Goal: Task Accomplishment & Management: Use online tool/utility

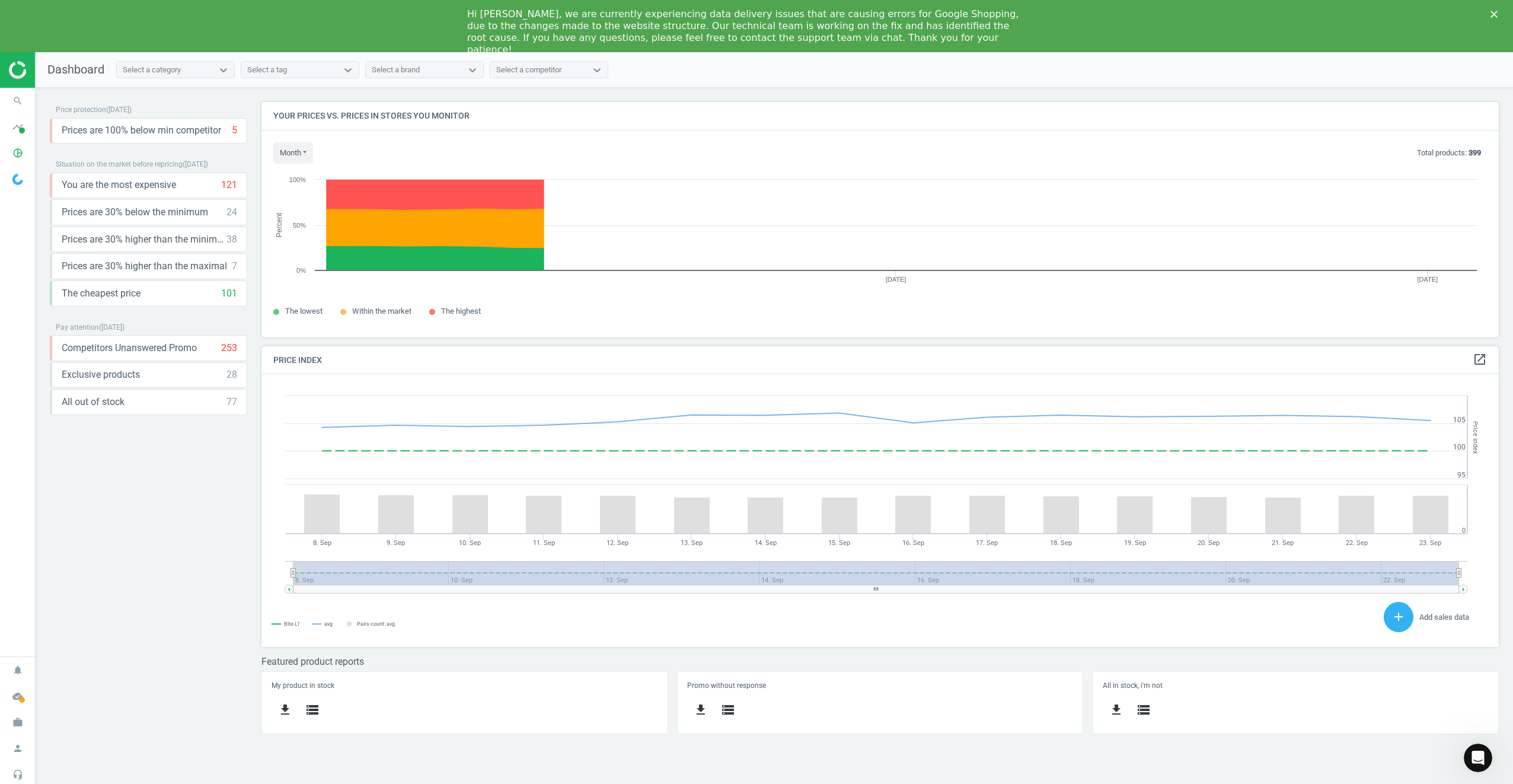
scroll to position [291, 1256]
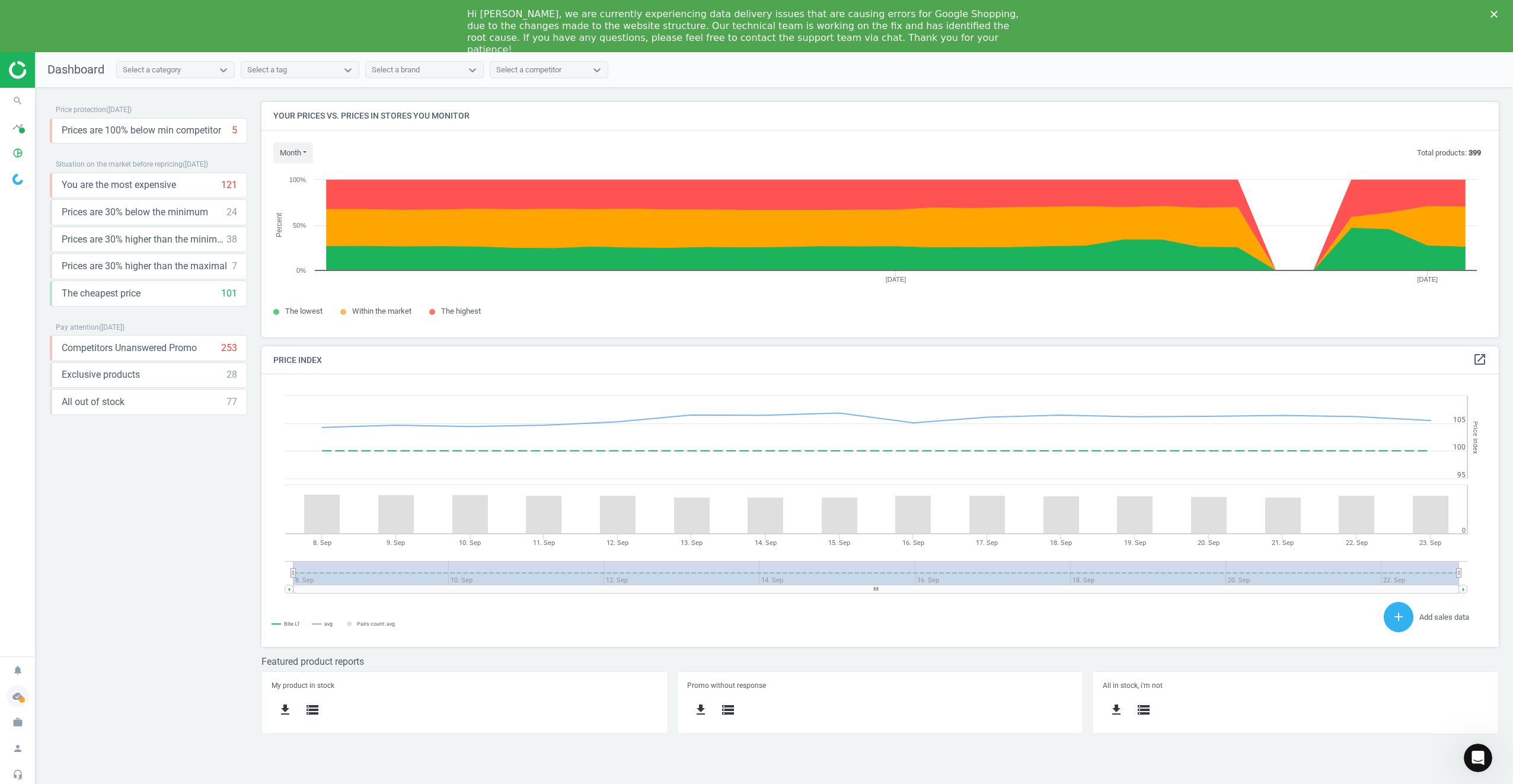
click at [25, 692] on icon "cloud_done" at bounding box center [17, 695] width 22 height 22
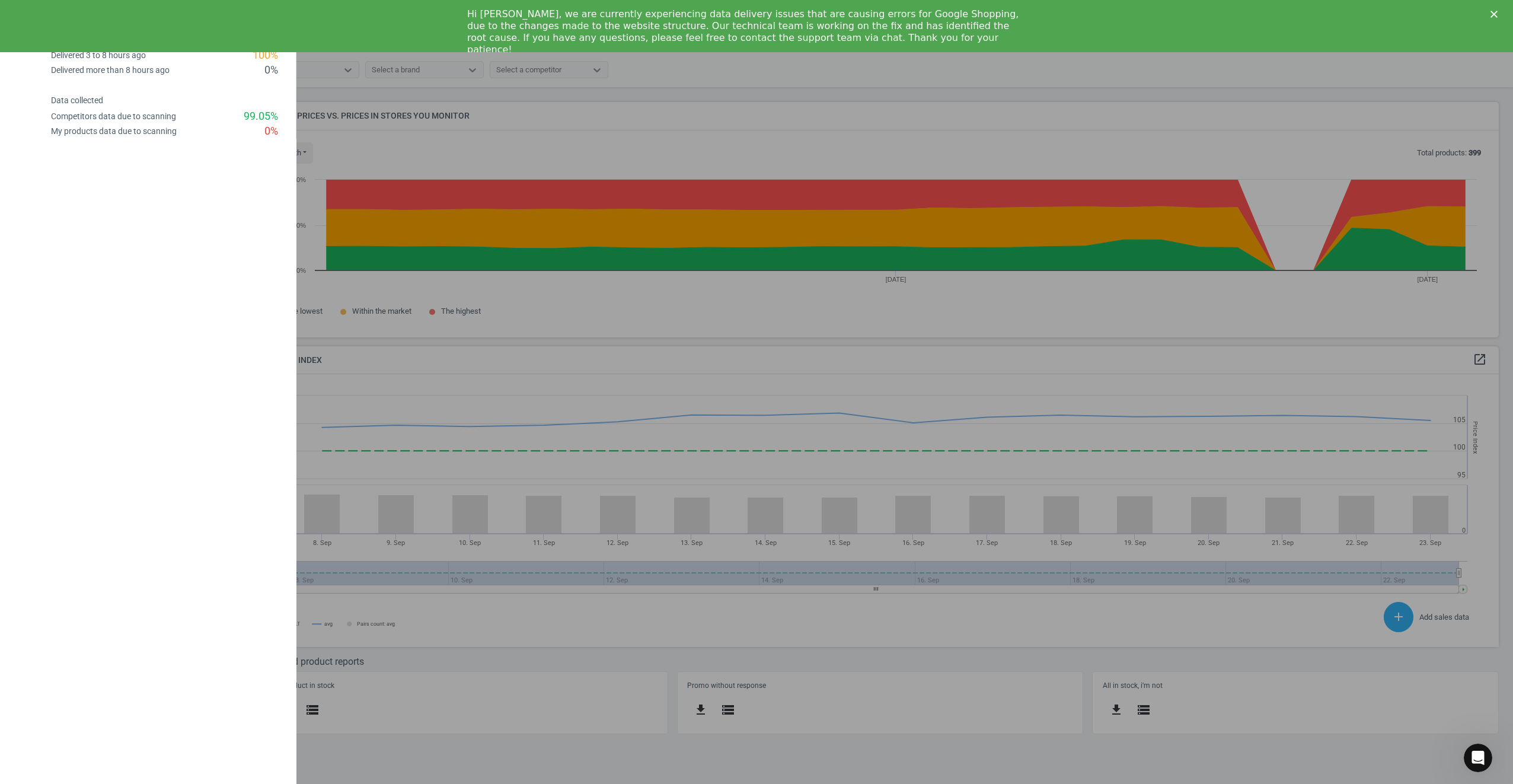
click at [566, 458] on div at bounding box center [756, 392] width 1513 height 784
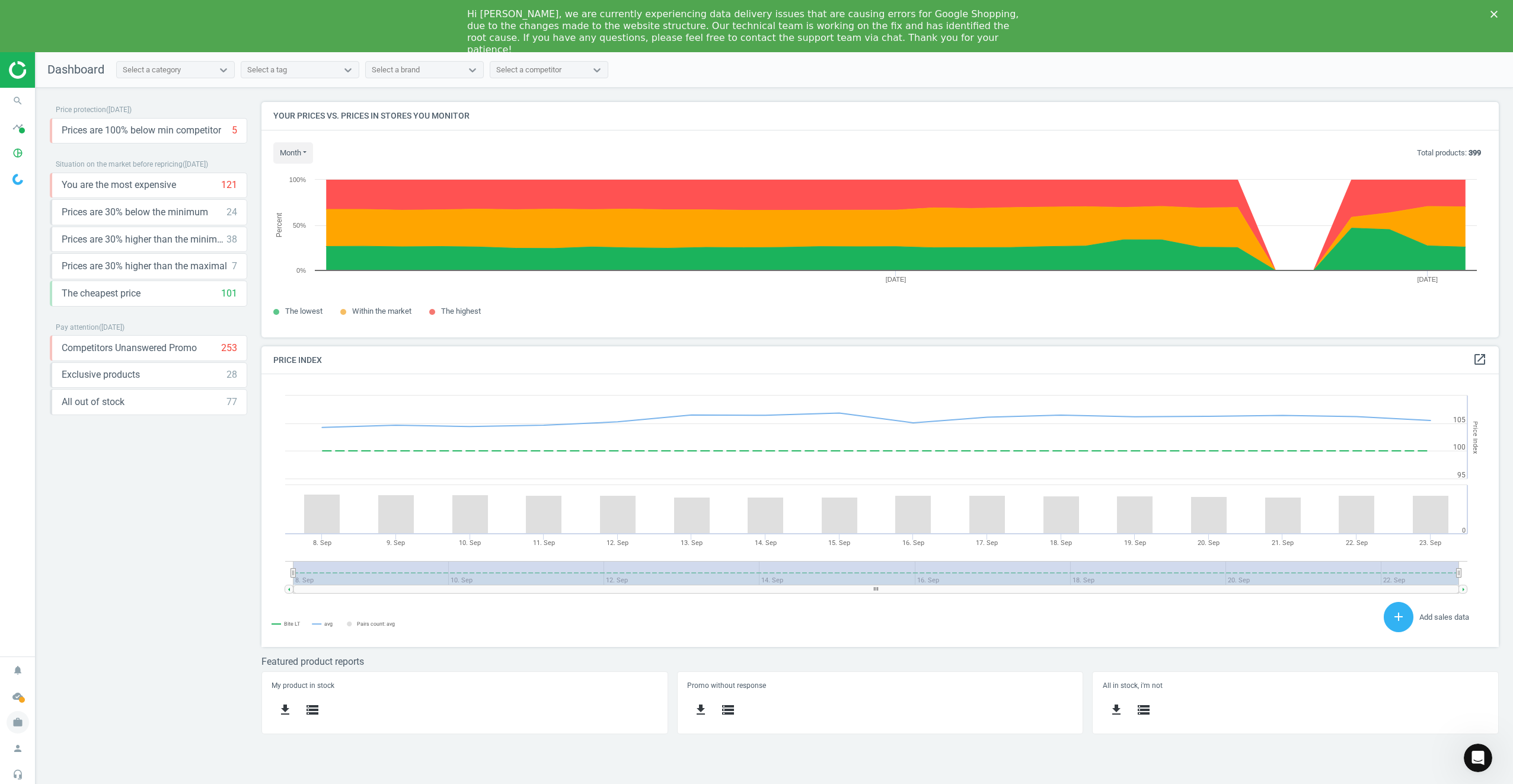
click at [22, 718] on icon "work" at bounding box center [17, 722] width 22 height 22
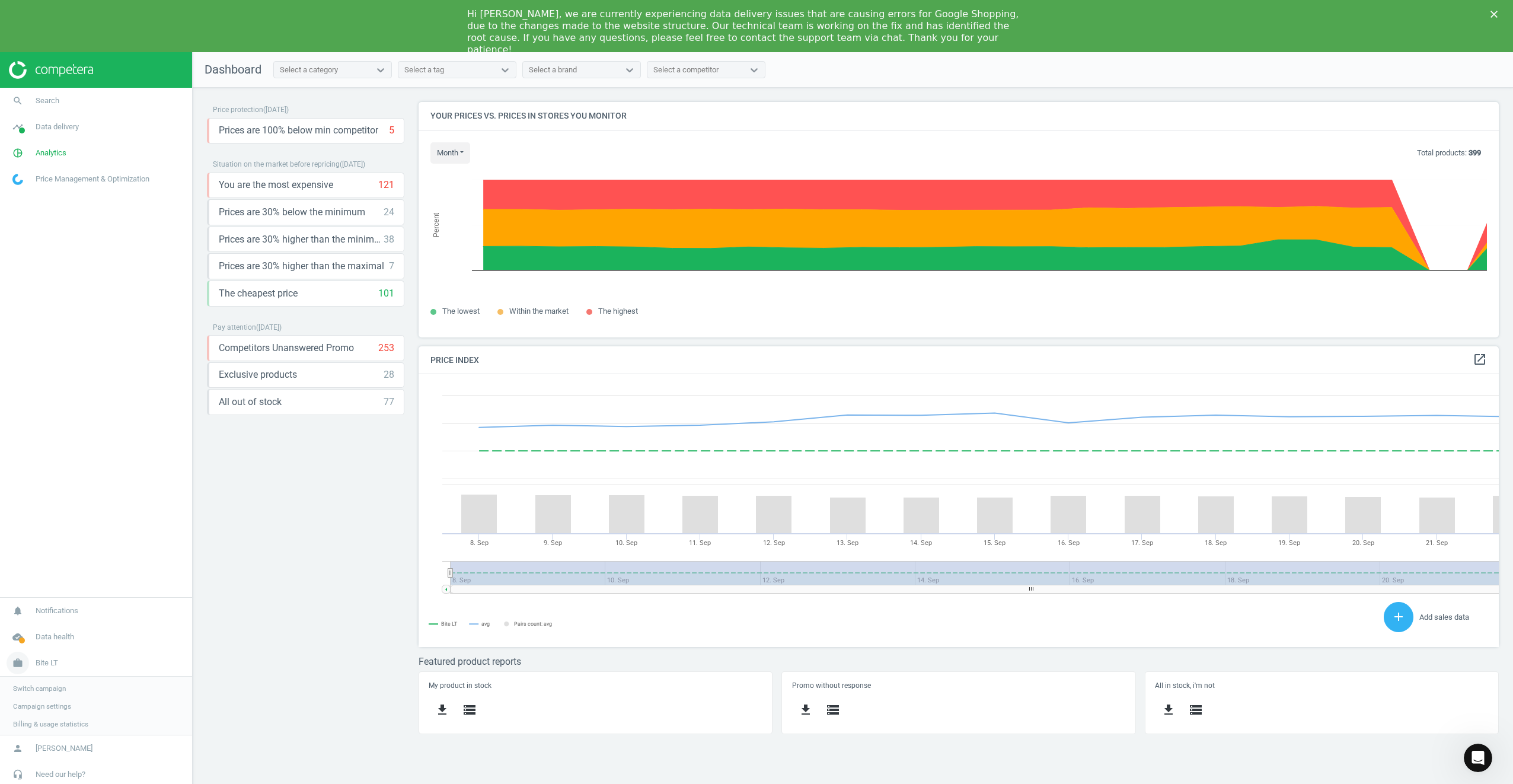
scroll to position [291, 1099]
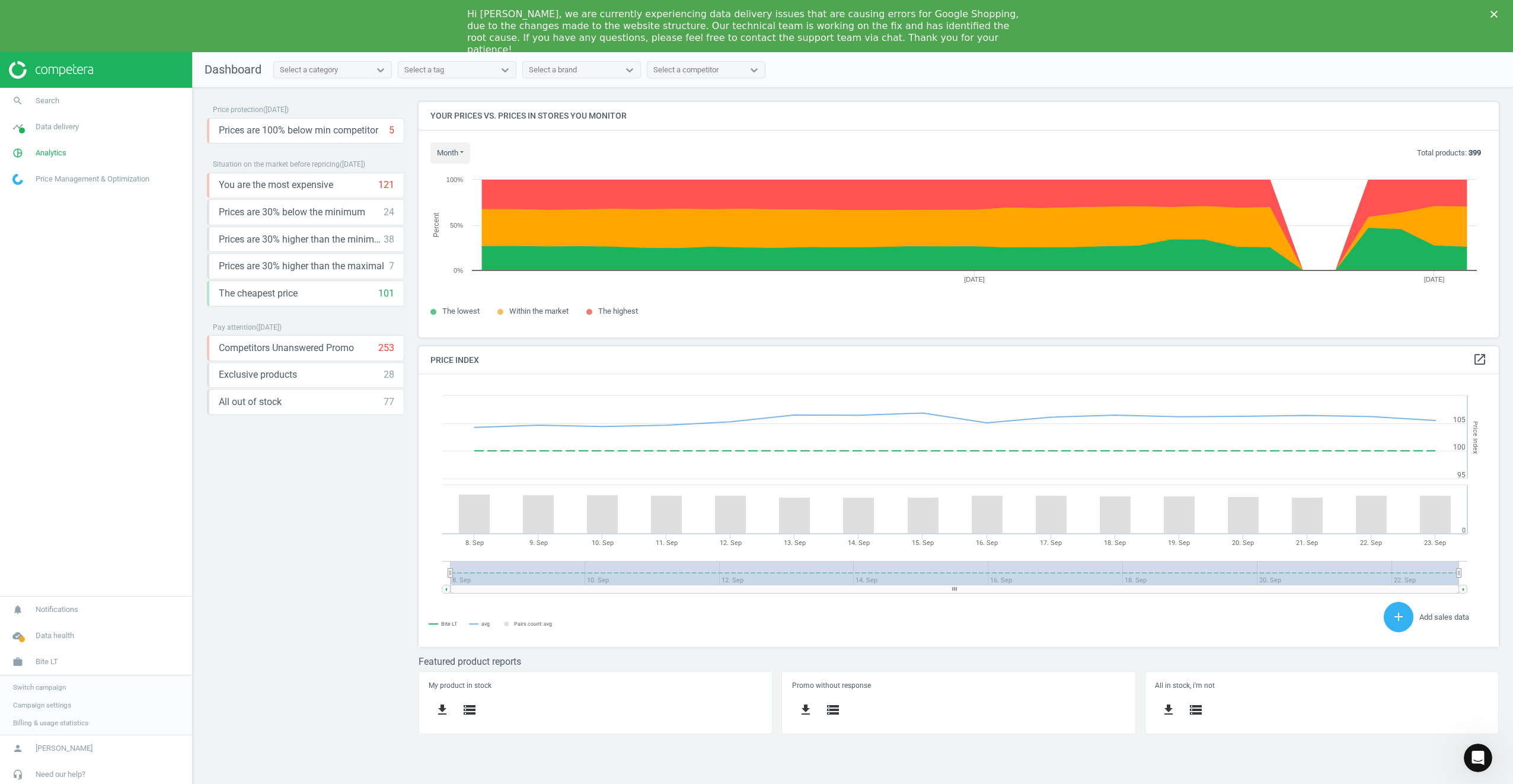
click at [49, 691] on span "Switch campaign" at bounding box center [39, 687] width 53 height 10
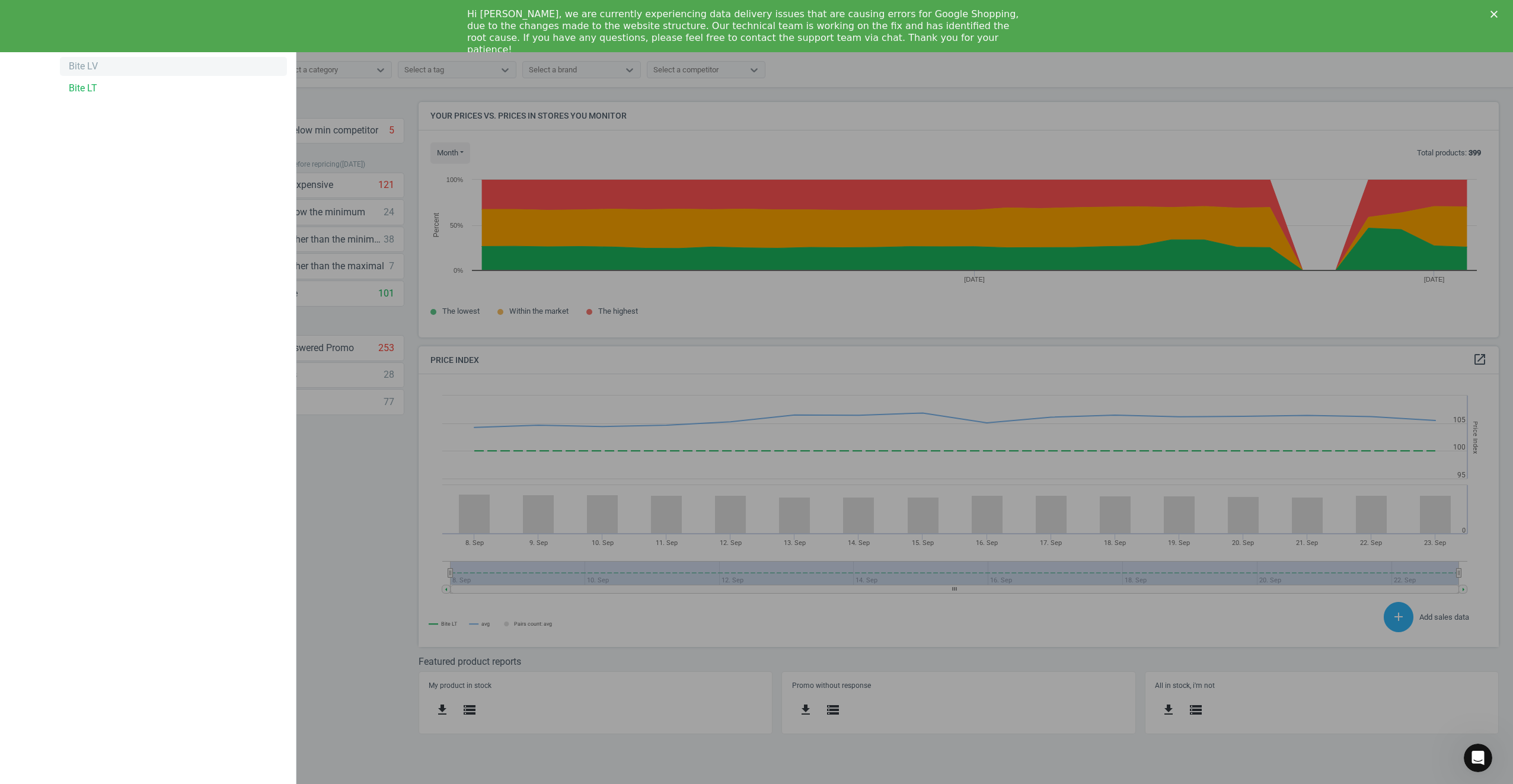
click at [83, 67] on div "Bite LV" at bounding box center [83, 67] width 29 height 13
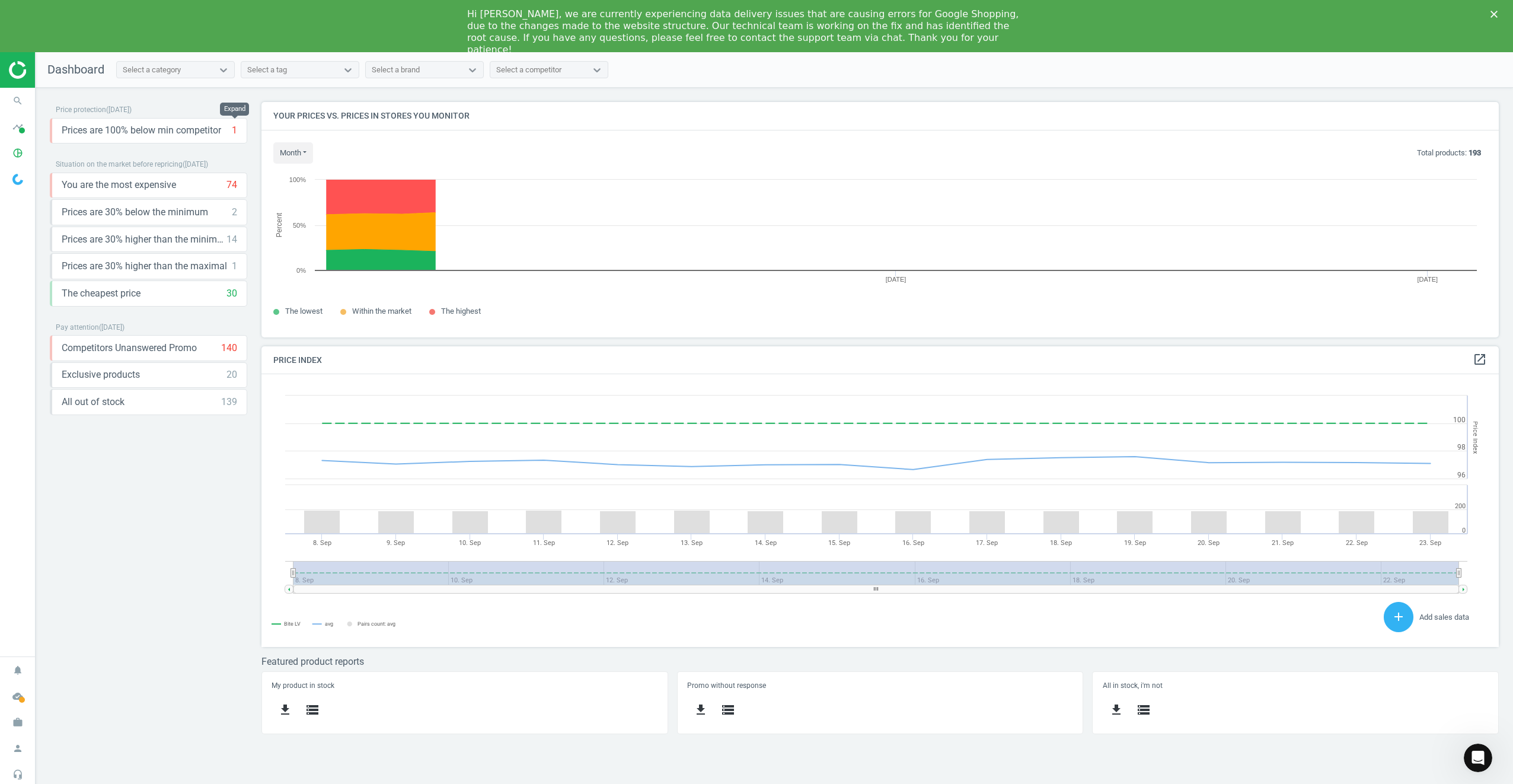
scroll to position [291, 1256]
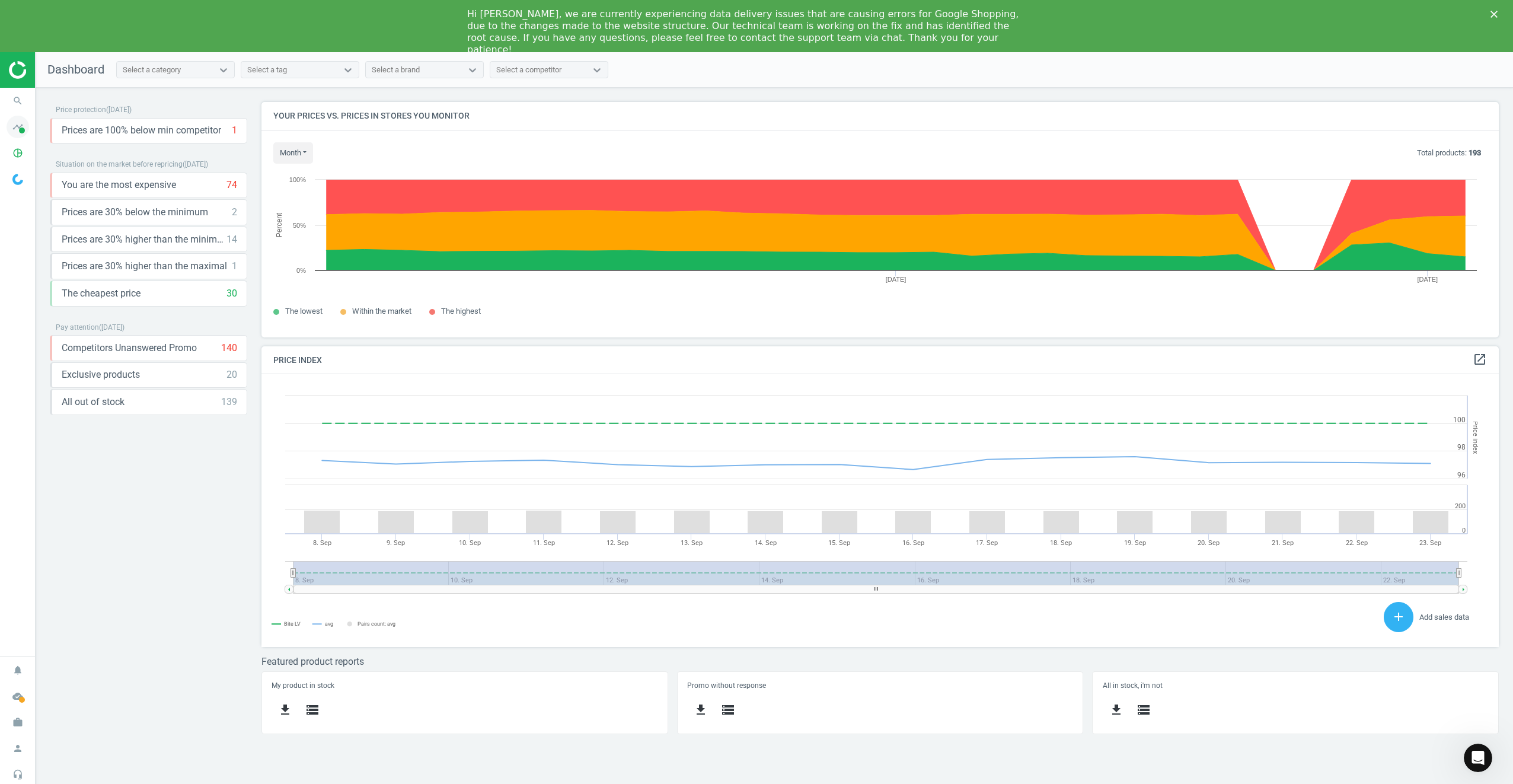
click at [30, 129] on span "timeline" at bounding box center [17, 127] width 35 height 26
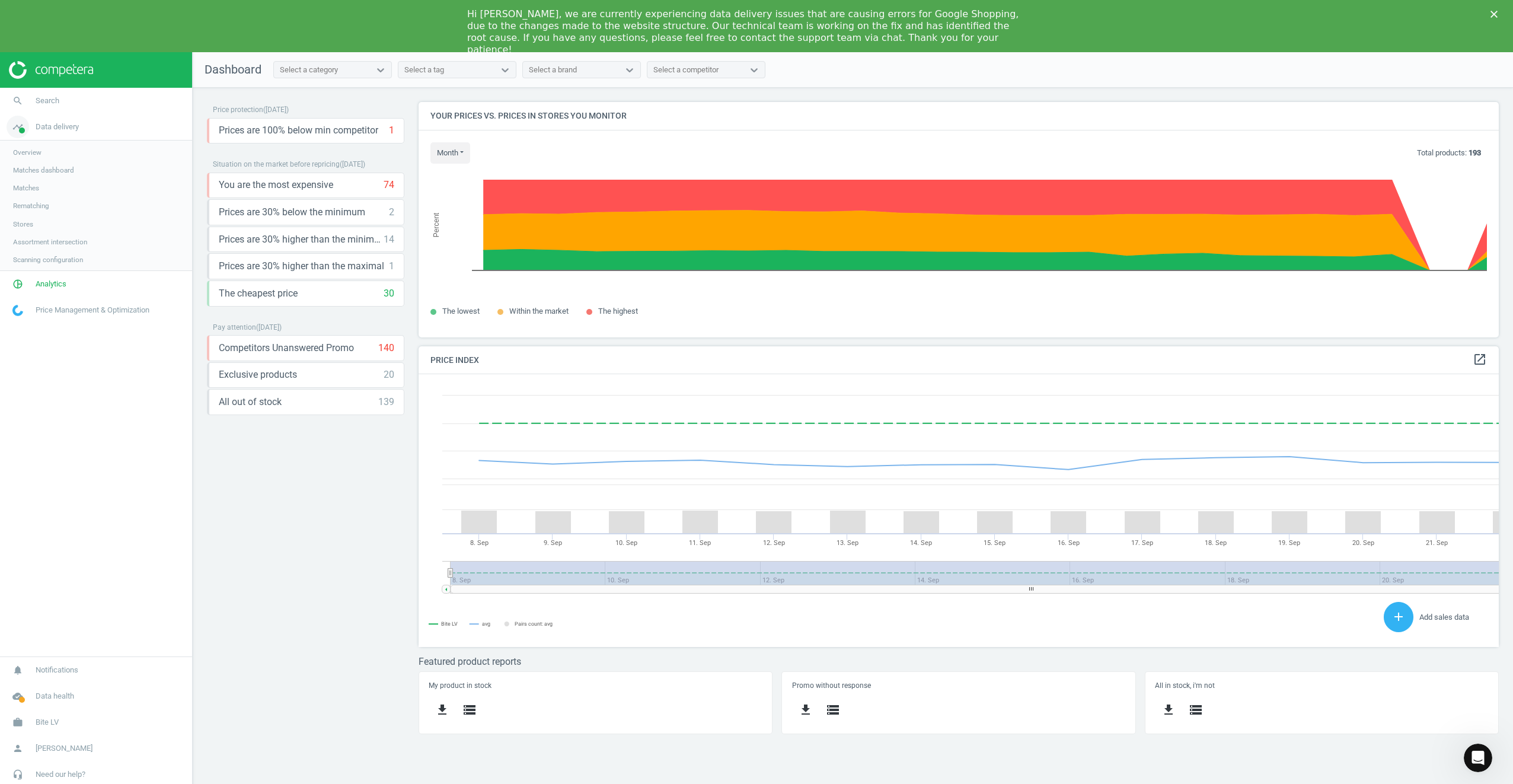
scroll to position [291, 1099]
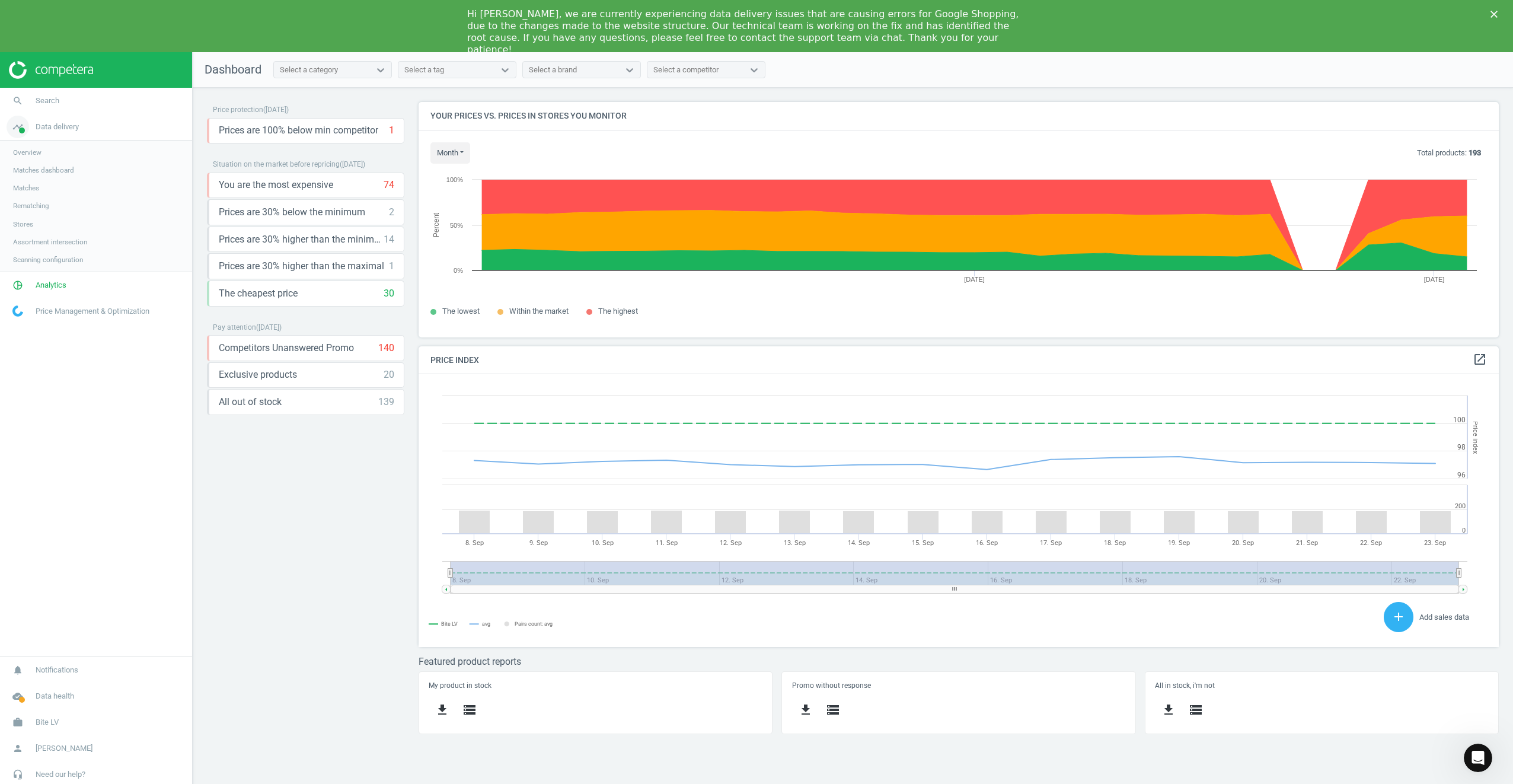
click at [30, 129] on span "timeline" at bounding box center [17, 127] width 35 height 26
click at [42, 154] on span "Analytics" at bounding box center [51, 153] width 31 height 11
click at [37, 197] on span "Products" at bounding box center [27, 196] width 28 height 10
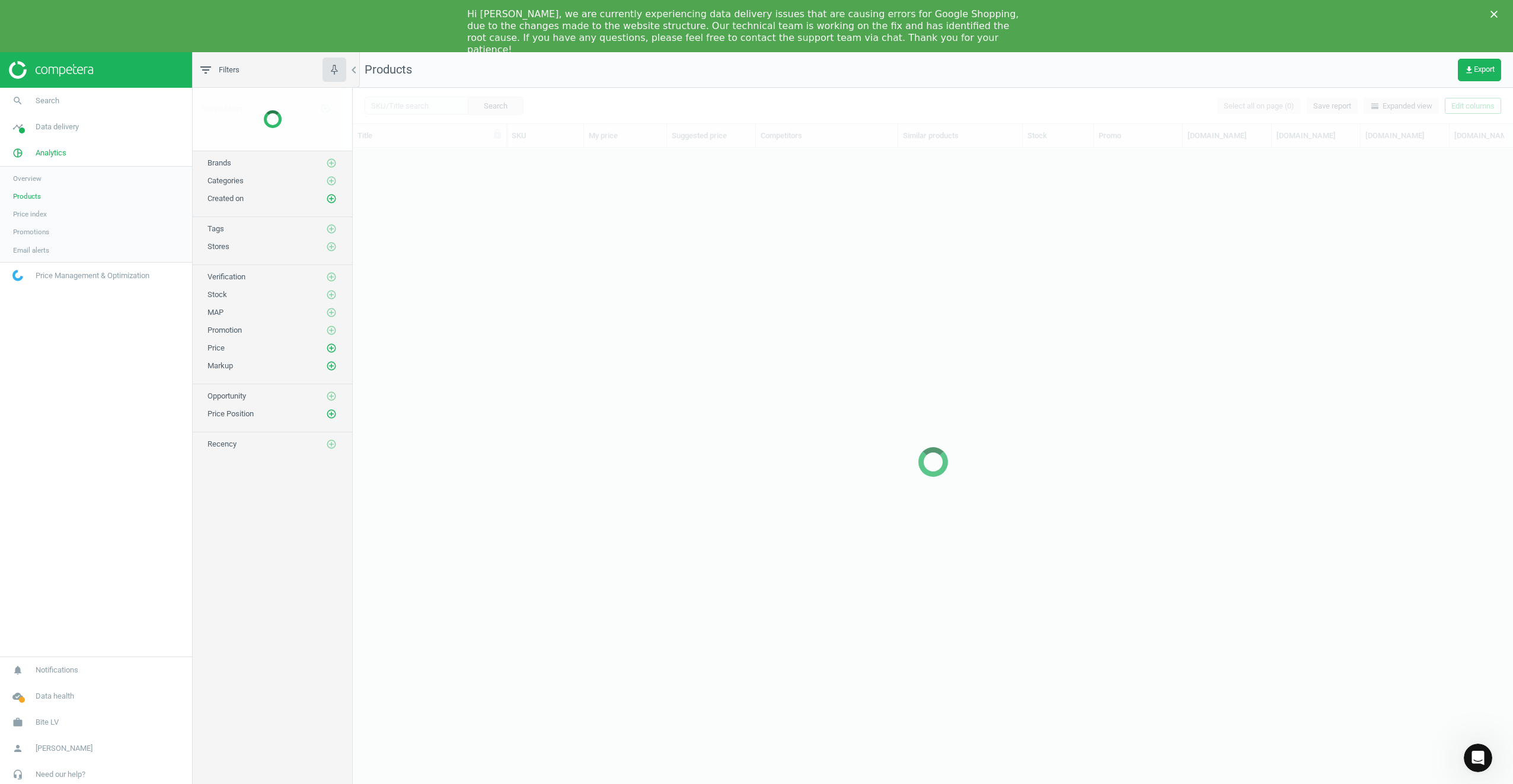
scroll to position [648, 1151]
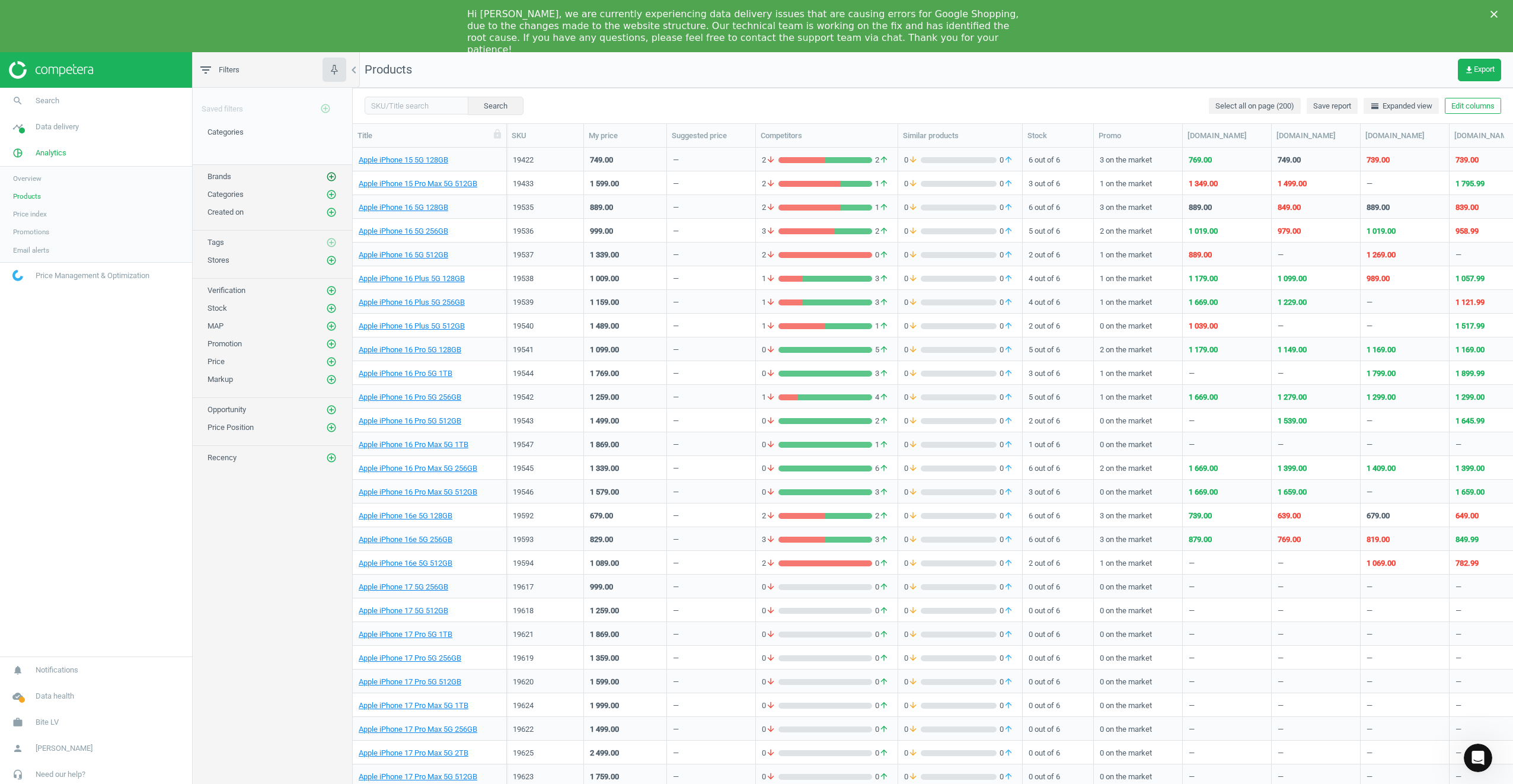
click at [331, 174] on icon "add_circle_outline" at bounding box center [331, 177] width 11 height 11
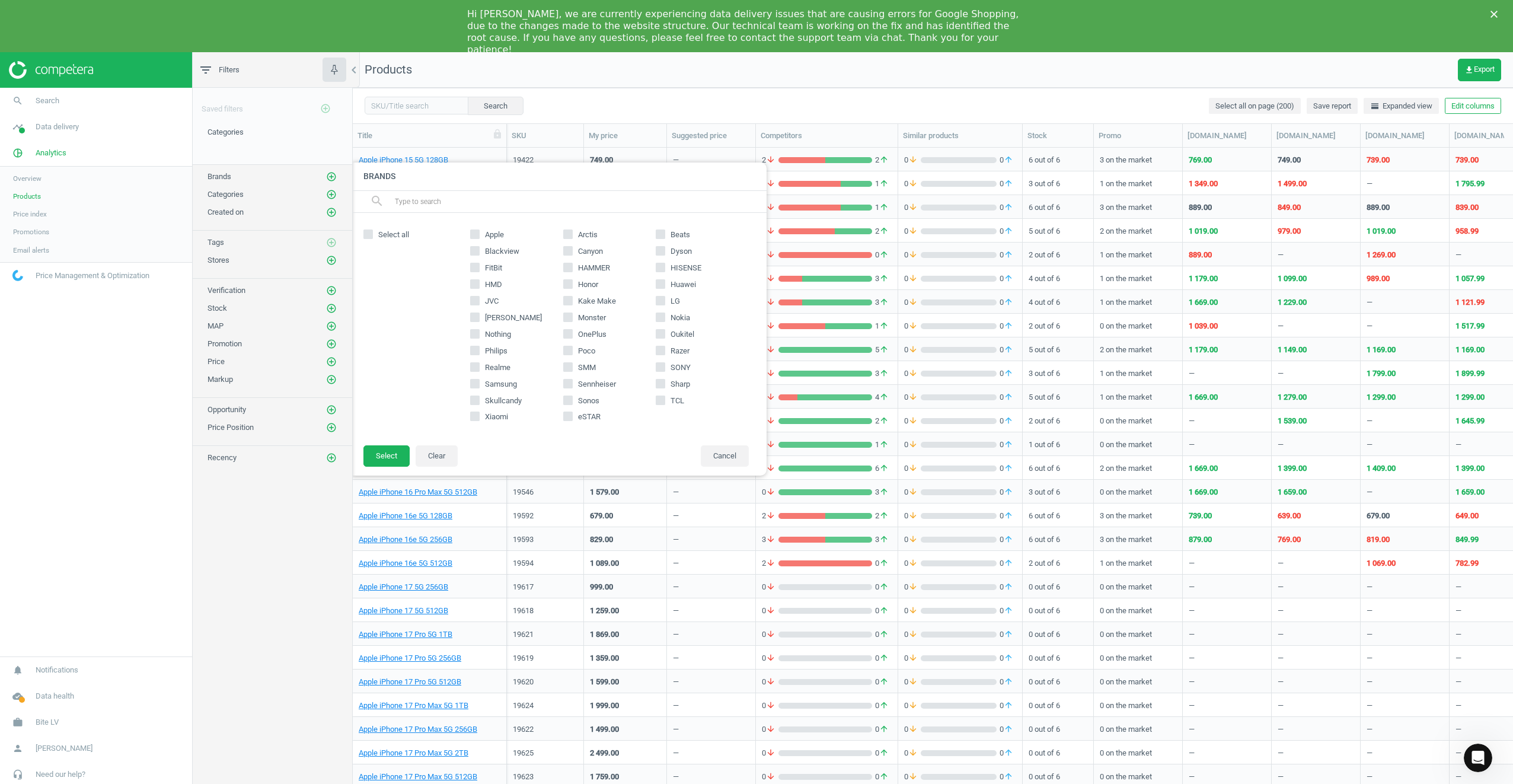
drag, startPoint x: 485, startPoint y: 235, endPoint x: 485, endPoint y: 244, distance: 9.0
click at [485, 234] on span "Apple" at bounding box center [494, 234] width 24 height 11
click at [479, 234] on input "Apple" at bounding box center [475, 234] width 7 height 7
checkbox input "true"
click at [390, 455] on button "Select" at bounding box center [386, 456] width 46 height 21
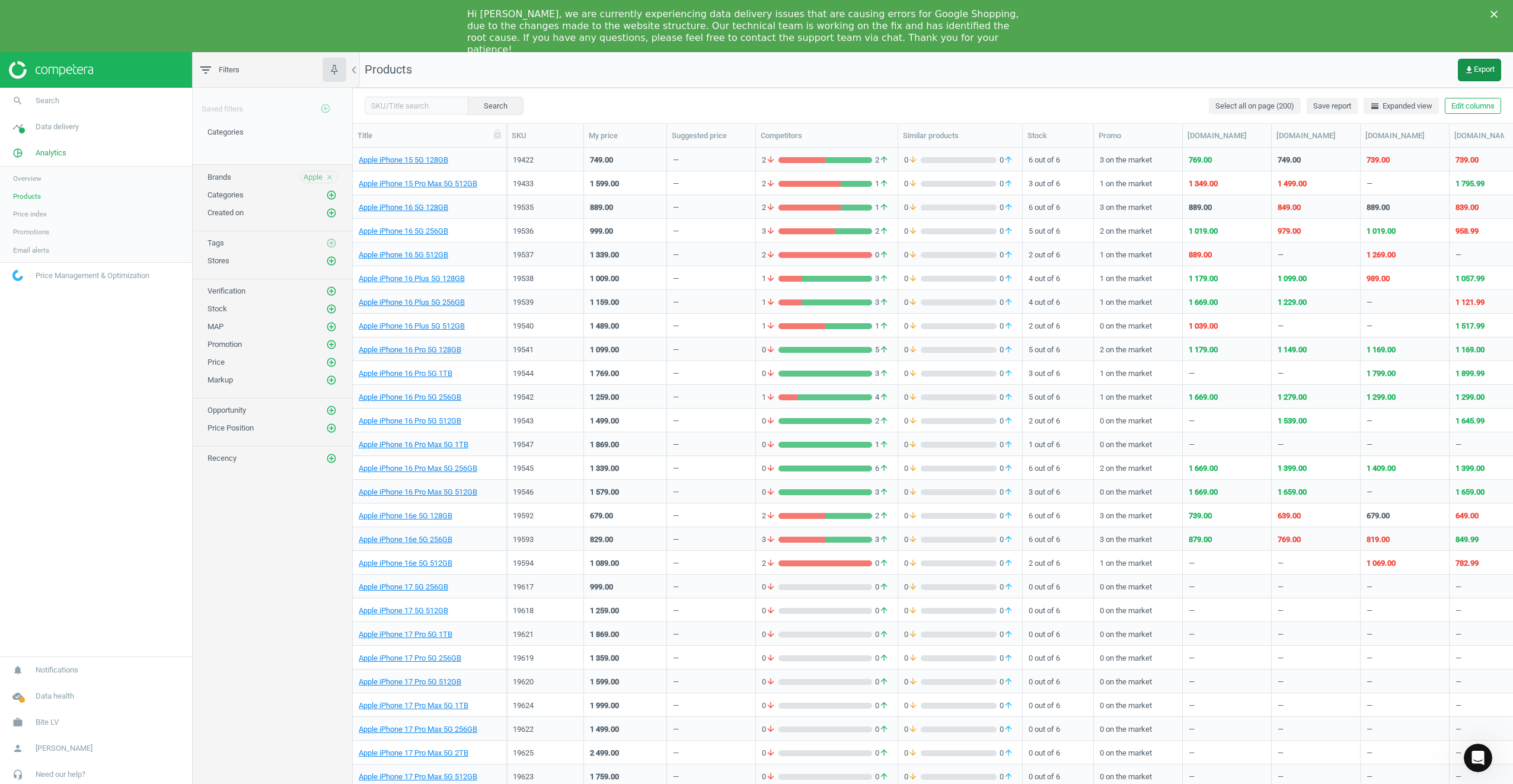
click at [1485, 67] on span "get_app Export" at bounding box center [1479, 70] width 30 height 10
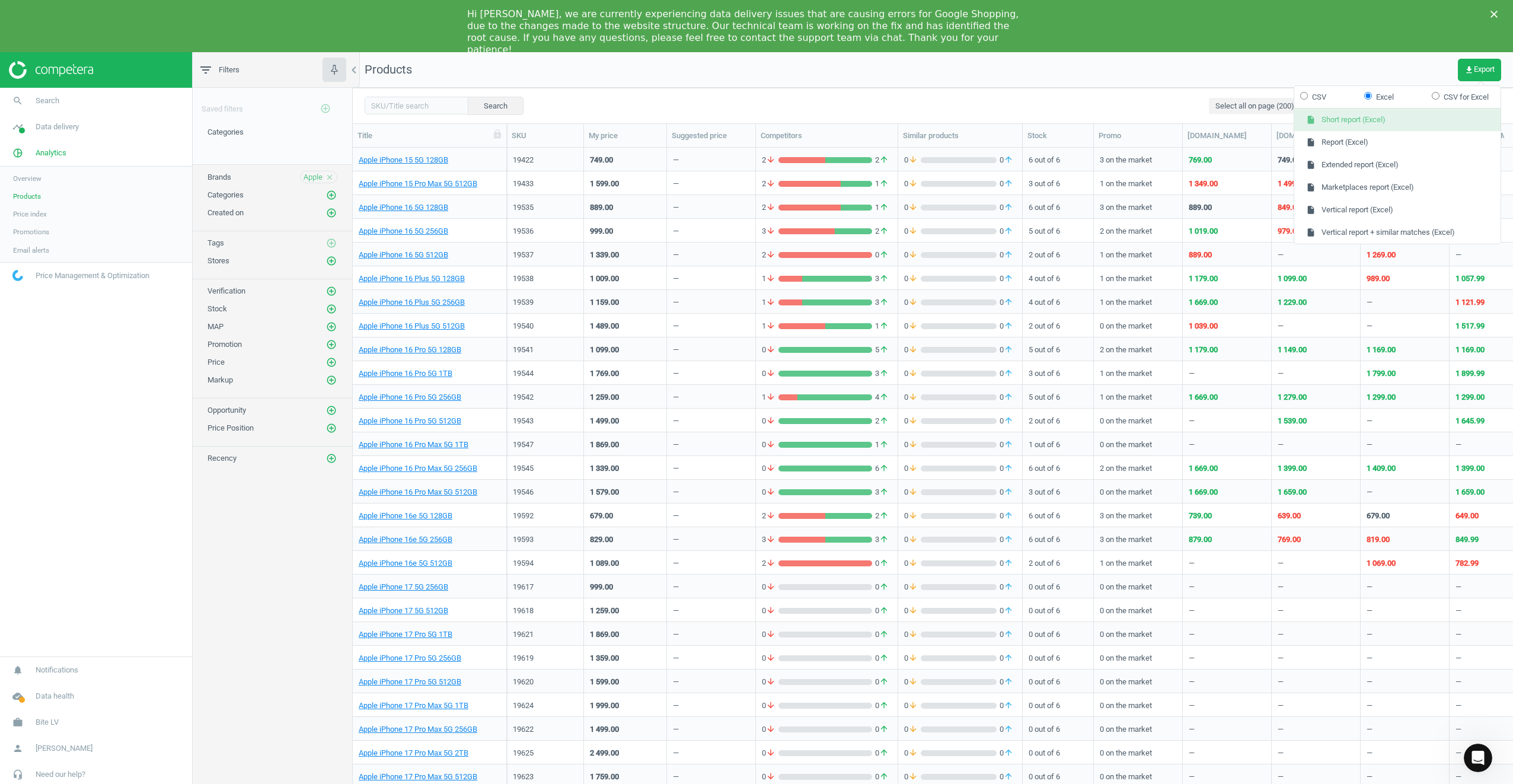
click at [1372, 120] on button "insert_drive_file Short report (Excel)" at bounding box center [1397, 119] width 206 height 22
